Goal: Information Seeking & Learning: Learn about a topic

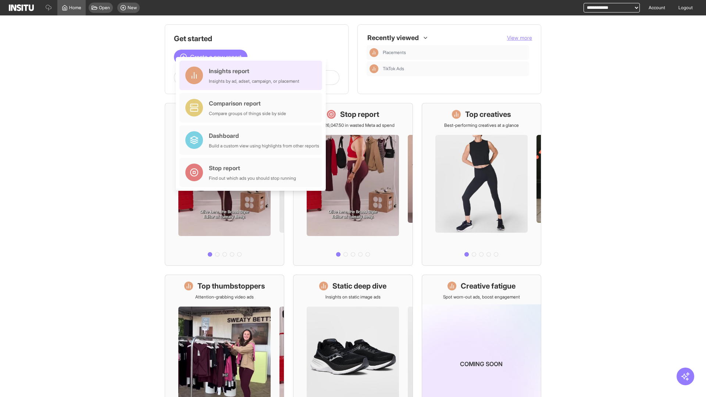
click at [253, 75] on div "Insights report Insights by ad, adset, campaign, or placement" at bounding box center [254, 76] width 90 height 18
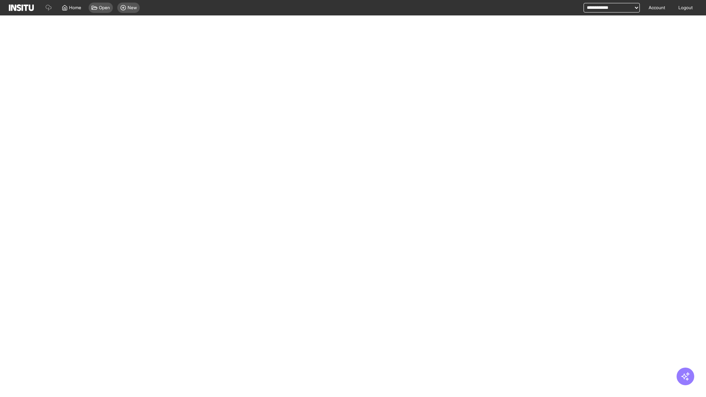
select select "**"
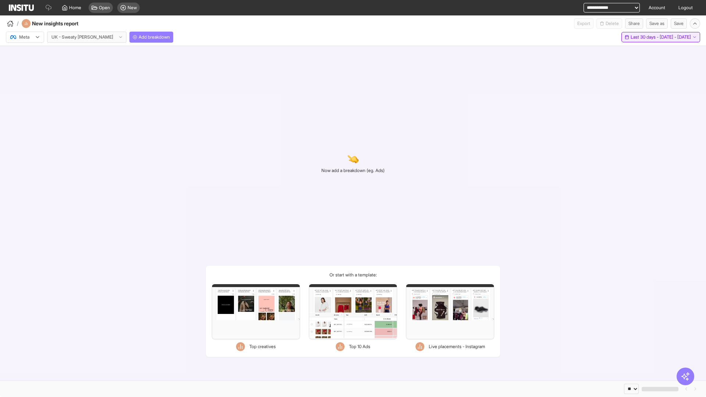
click at [647, 37] on span "Last 30 days - [DATE] - [DATE]" at bounding box center [661, 37] width 60 height 6
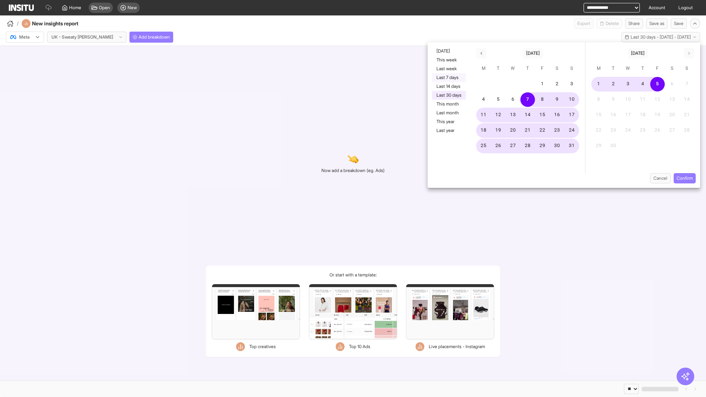
click at [448, 78] on button "Last 7 days" at bounding box center [449, 77] width 34 height 9
